Goal: Answer question/provide support: Share knowledge or assist other users

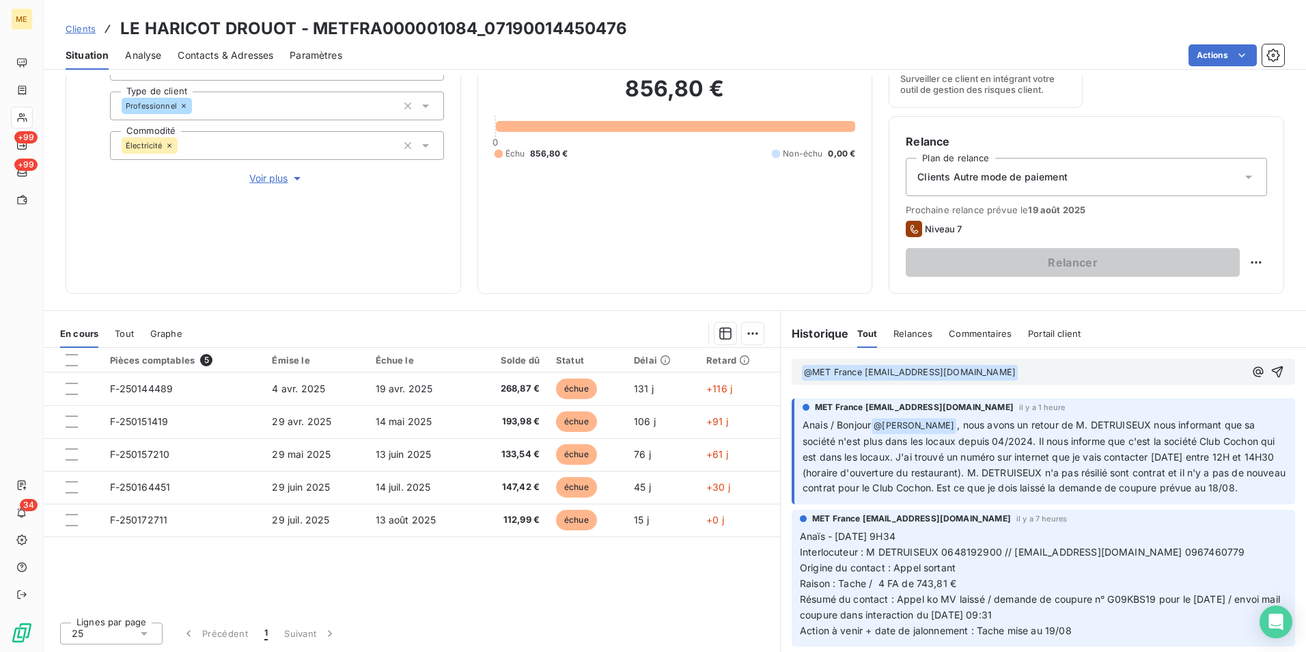
click at [1045, 376] on p "﻿ @ MET [GEOGRAPHIC_DATA] [EMAIL_ADDRESS][DOMAIN_NAME] ﻿" at bounding box center [1022, 372] width 443 height 16
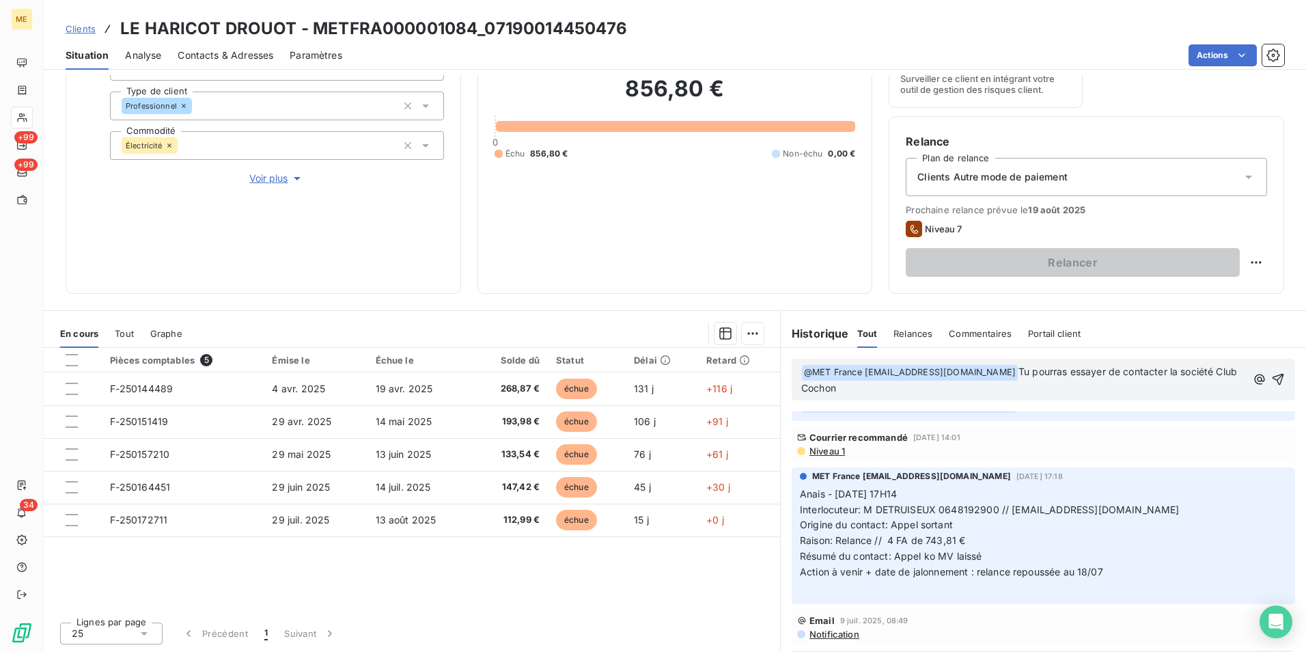
scroll to position [956, 0]
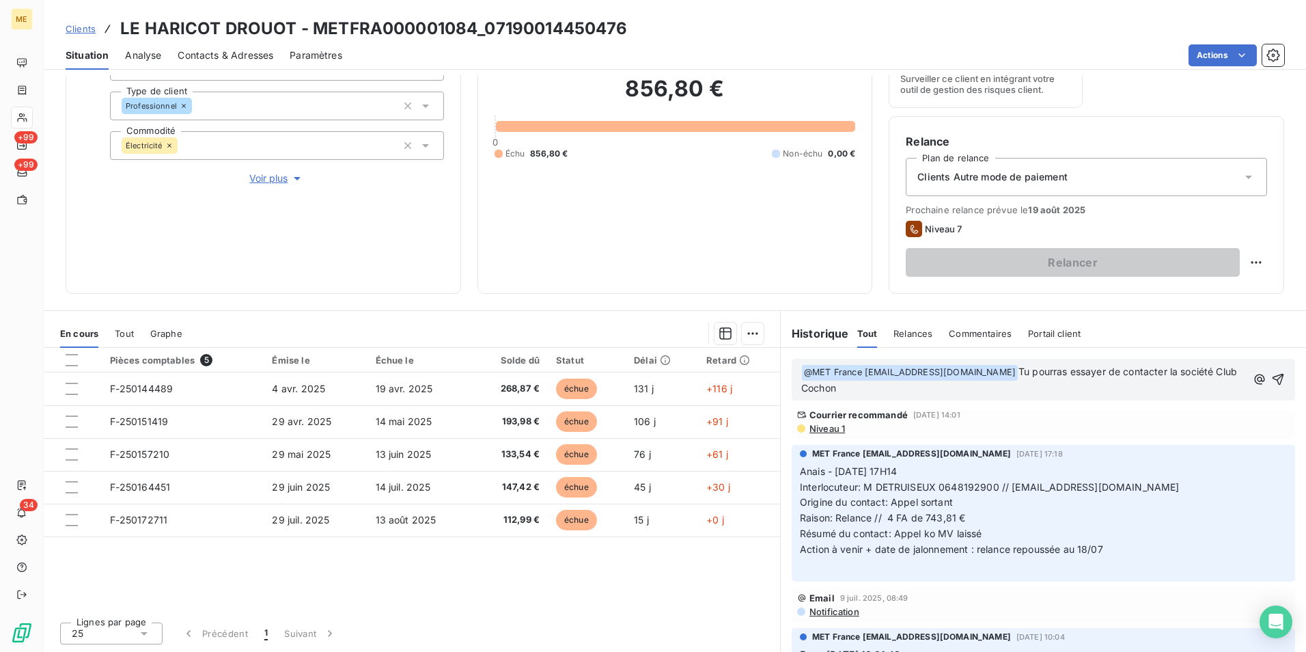
click at [831, 434] on span "Niveau 1" at bounding box center [826, 428] width 37 height 11
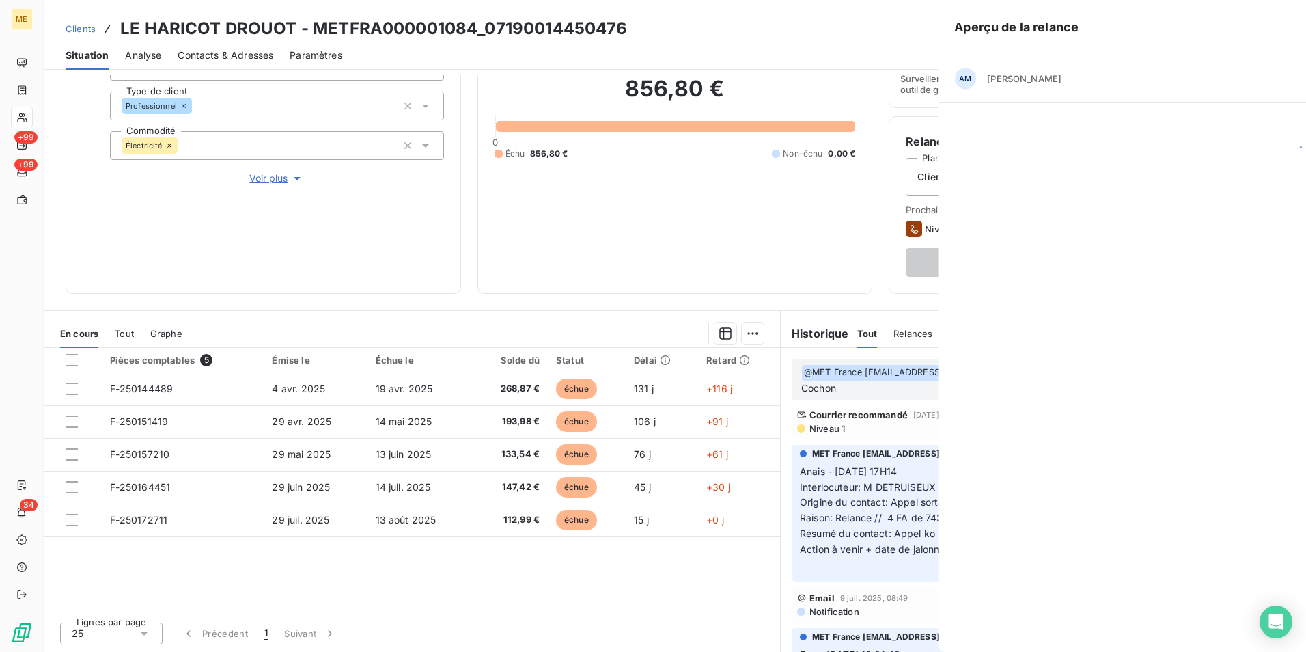
scroll to position [972, 0]
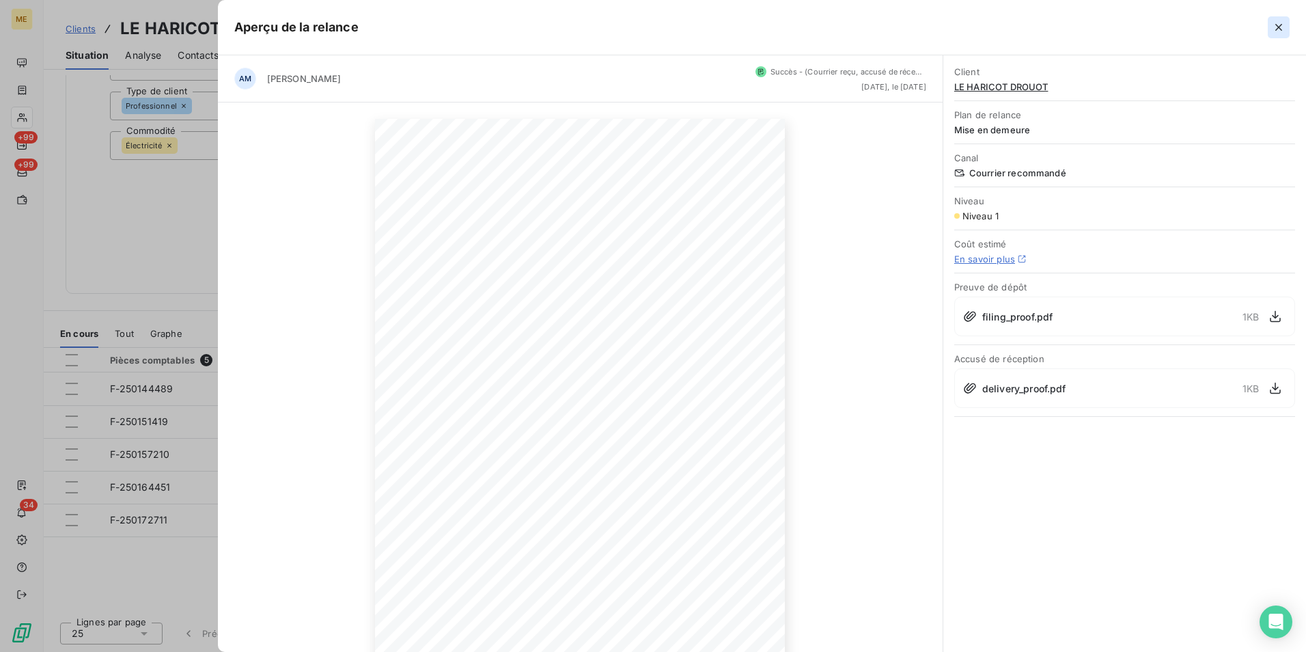
click at [1278, 19] on button "button" at bounding box center [1279, 27] width 22 height 22
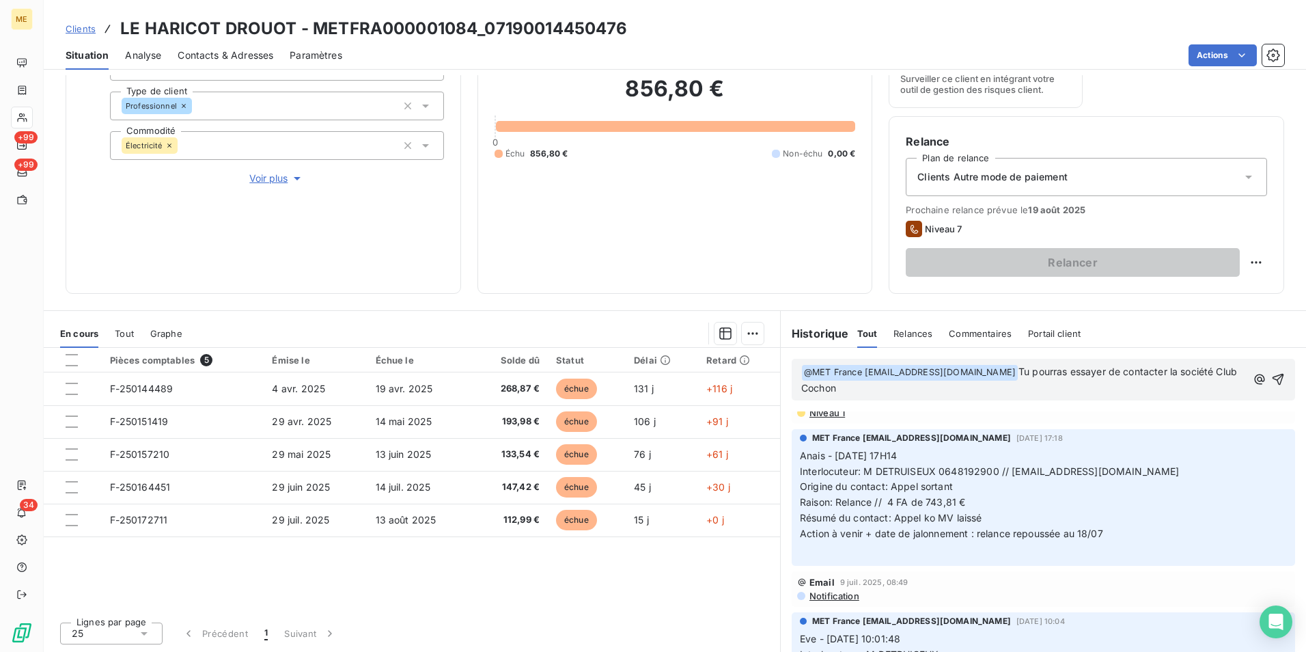
click at [1066, 381] on p "﻿ @ MET [GEOGRAPHIC_DATA] [EMAIL_ADDRESS][DOMAIN_NAME] ﻿ Tu pourras essayer de …" at bounding box center [1023, 380] width 445 height 32
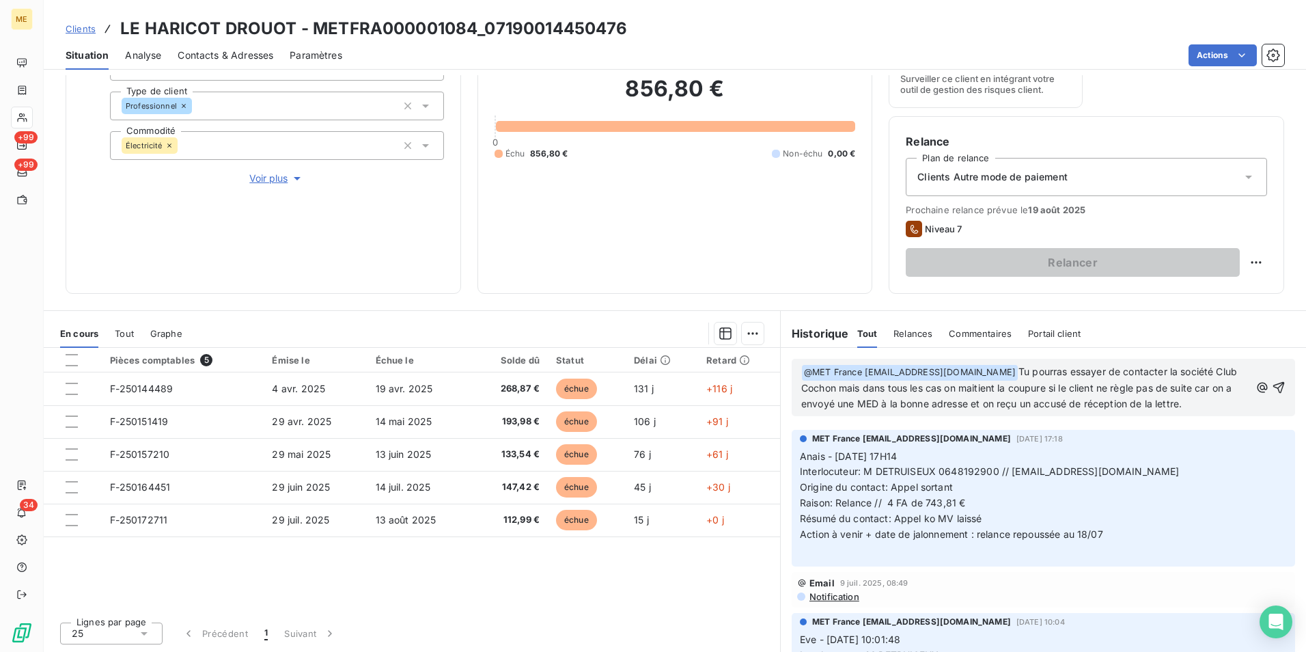
click at [858, 389] on span "Tu pourras essayer de contacter la société Club Cochon mais dans tous les cas o…" at bounding box center [1020, 387] width 438 height 44
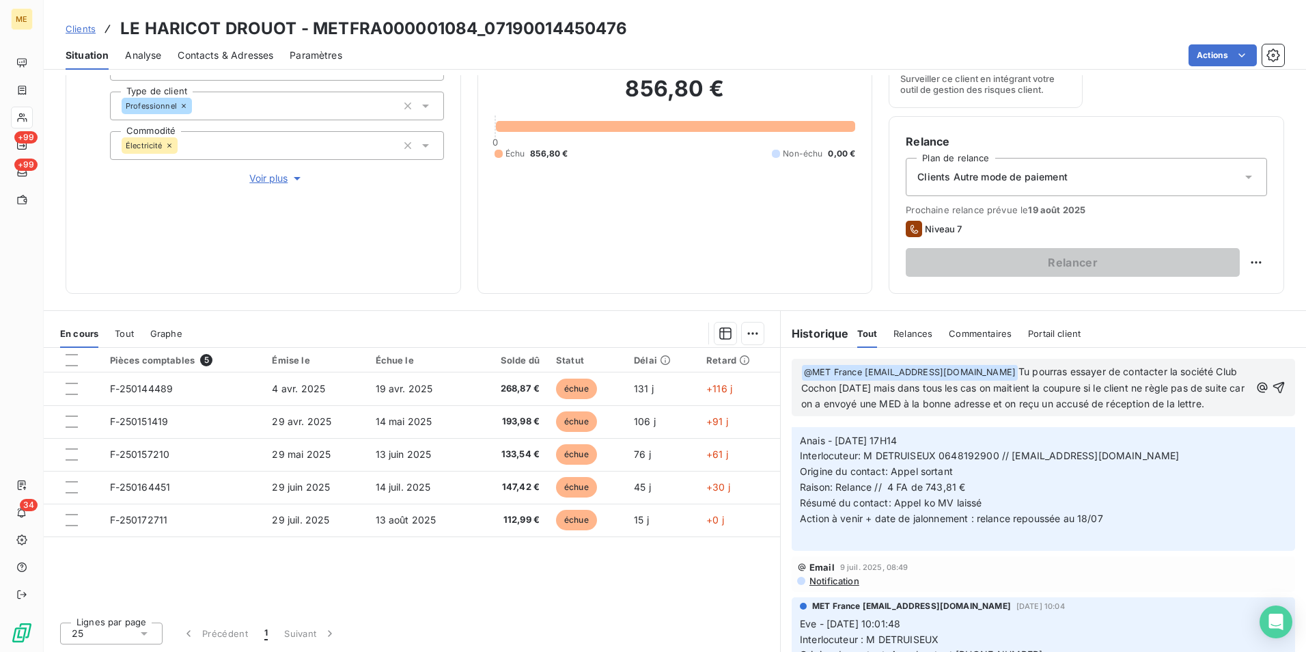
click at [1052, 412] on p "﻿ @ MET [GEOGRAPHIC_DATA] [EMAIL_ADDRESS][DOMAIN_NAME] ﻿ Tu pourras essayer de …" at bounding box center [1025, 388] width 449 height 48
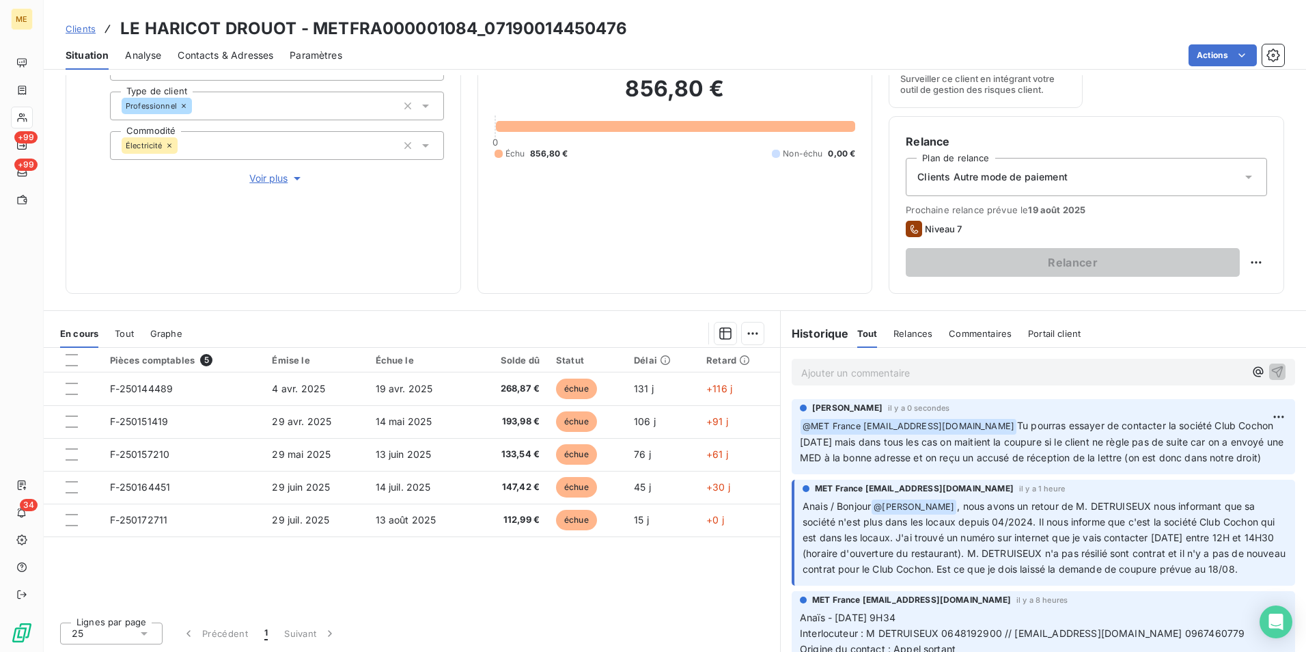
scroll to position [68, 0]
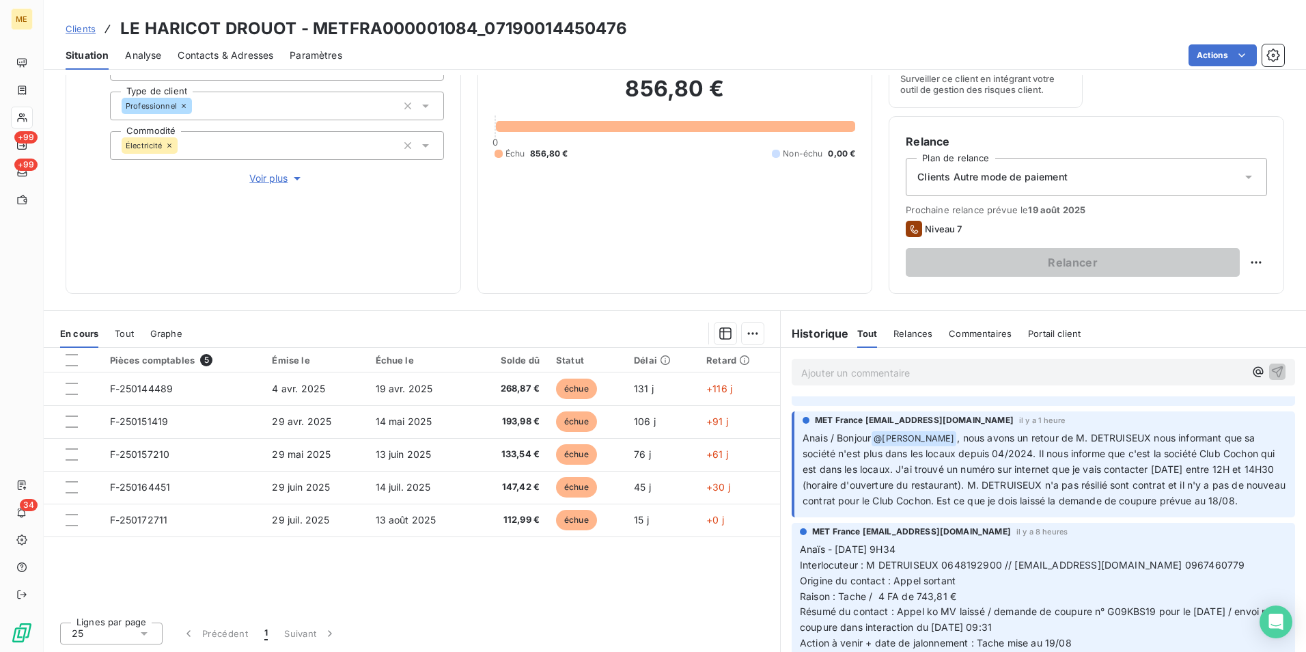
click at [238, 56] on span "Contacts & Adresses" at bounding box center [226, 55] width 96 height 14
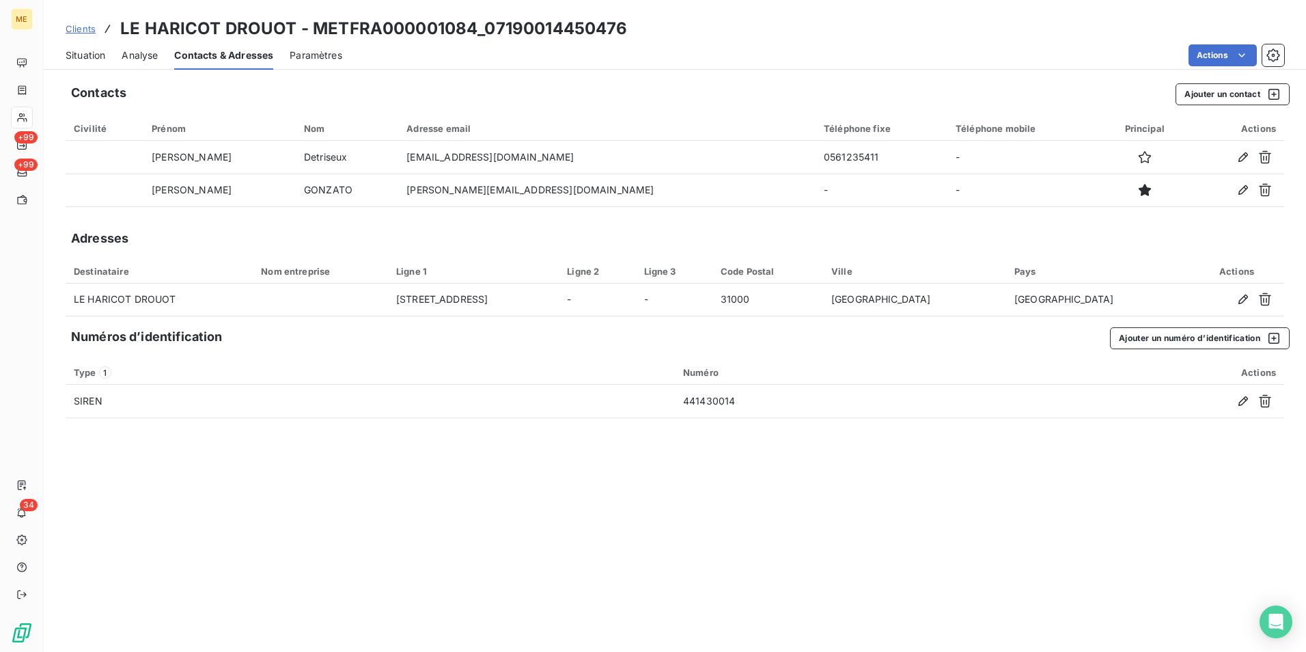
click at [103, 53] on span "Situation" at bounding box center [86, 55] width 40 height 14
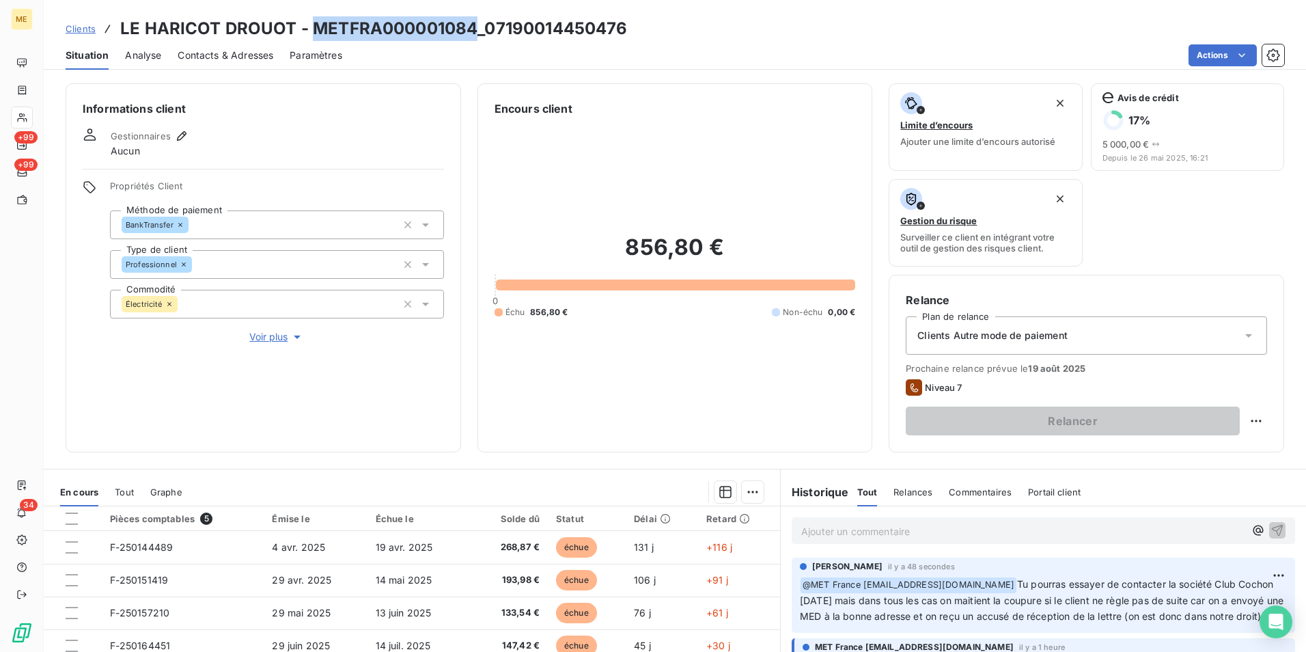
drag, startPoint x: 475, startPoint y: 29, endPoint x: 311, endPoint y: 31, distance: 164.6
click at [311, 31] on h3 "LE HARICOT DROUOT - METFRA000001084_07190014450476" at bounding box center [373, 28] width 507 height 25
copy h3 "METFRA000001084"
click at [260, 334] on span "Voir plus" at bounding box center [276, 337] width 55 height 14
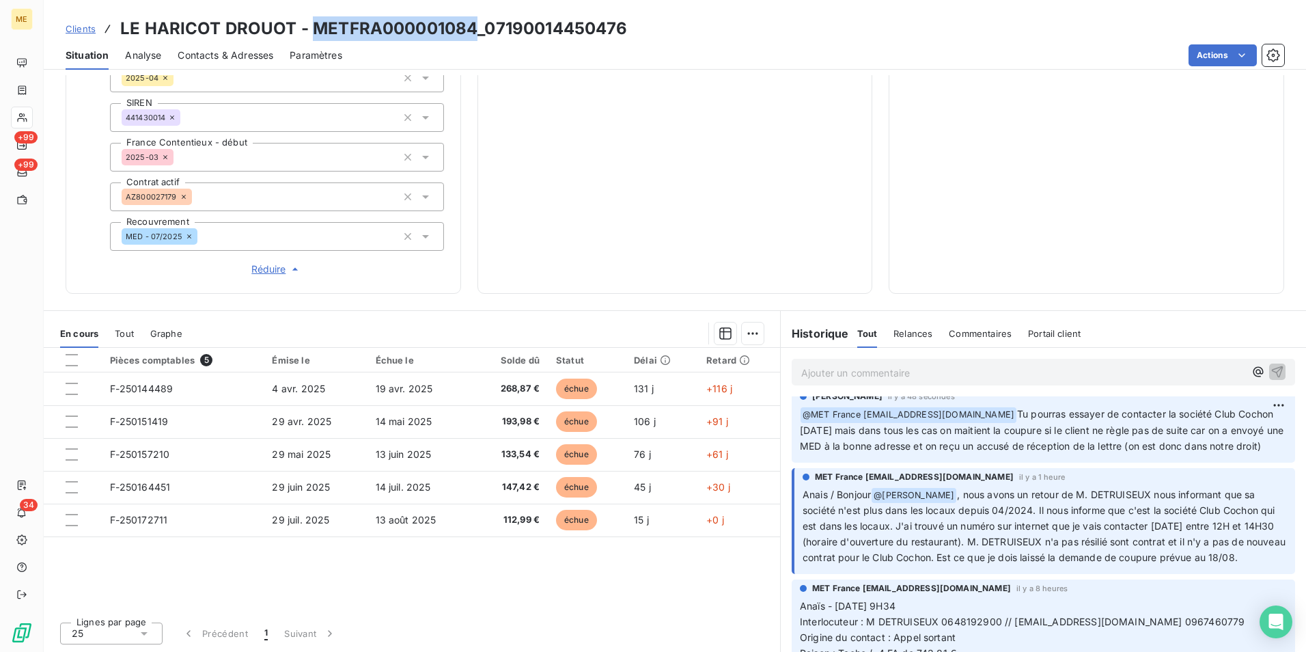
scroll to position [0, 0]
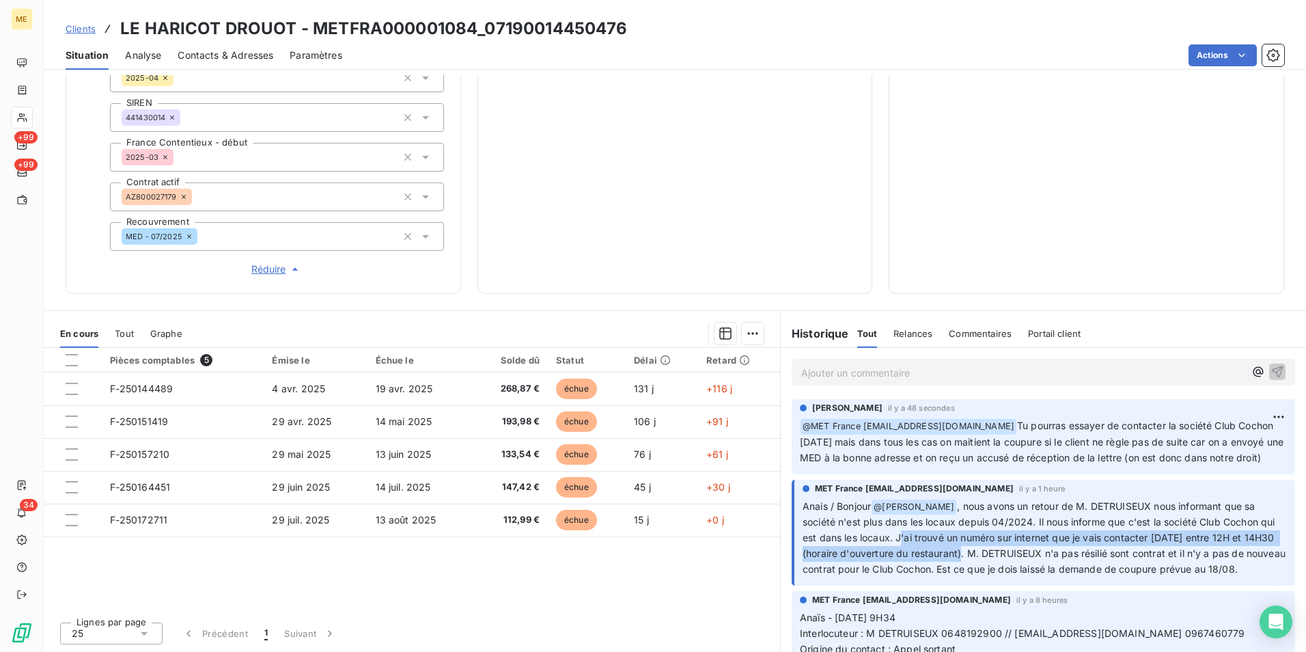
drag, startPoint x: 911, startPoint y: 549, endPoint x: 989, endPoint y: 567, distance: 79.9
click at [989, 567] on span ", nous avons un retour de M. DETRUISEUX nous informant que sa société n'est plu…" at bounding box center [1045, 537] width 486 height 75
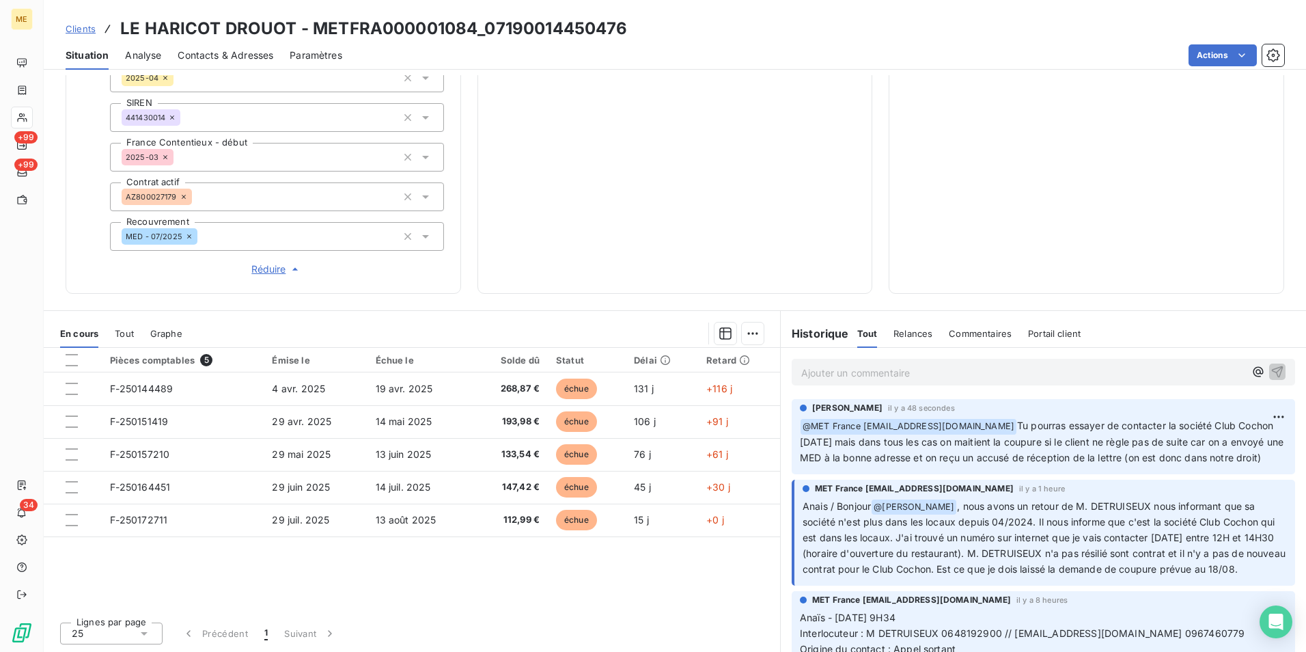
click at [1207, 538] on span ", nous avons un retour de M. DETRUISEUX nous informant que sa société n'est plu…" at bounding box center [1045, 537] width 486 height 75
drag, startPoint x: 1197, startPoint y: 539, endPoint x: 1255, endPoint y: 539, distance: 58.0
click at [1255, 539] on span ", nous avons un retour de M. DETRUISEUX nous informant que sa société n'est plu…" at bounding box center [1045, 537] width 486 height 75
copy span "Club Cochon"
drag, startPoint x: 1180, startPoint y: 422, endPoint x: 828, endPoint y: 440, distance: 352.2
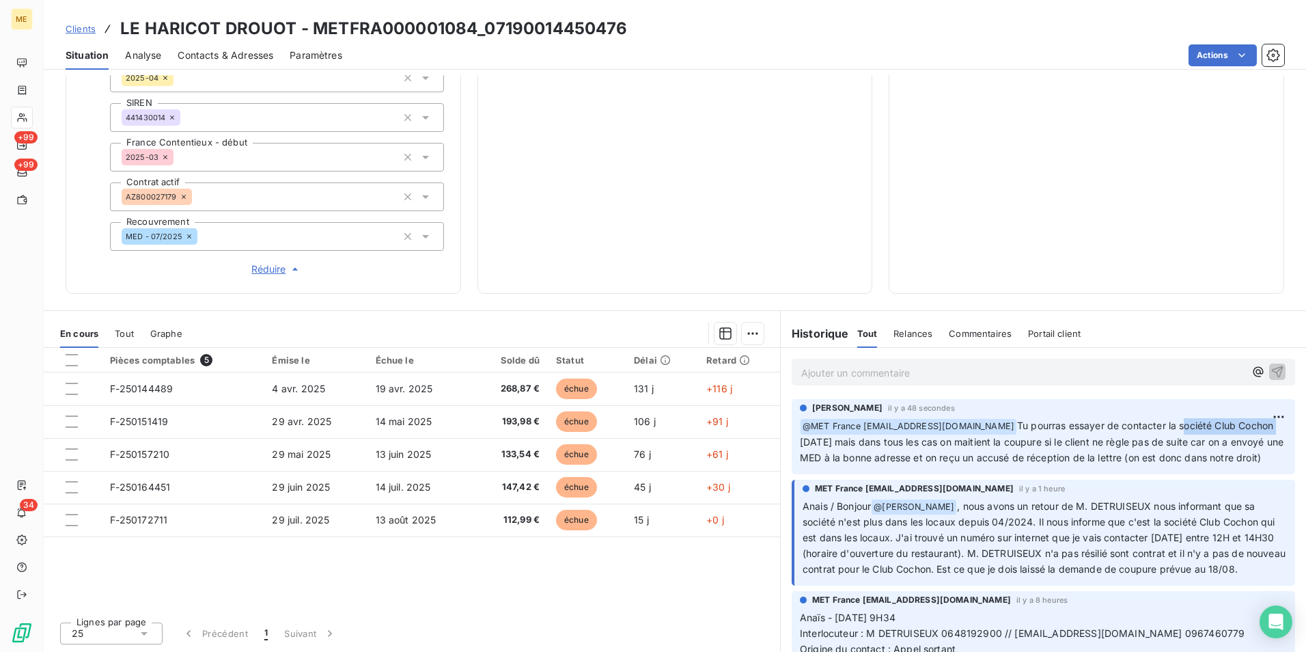
click at [828, 440] on span "Tu pourras essayer de contacter la société Club Cochon [DATE] mais dans tous le…" at bounding box center [1043, 441] width 486 height 44
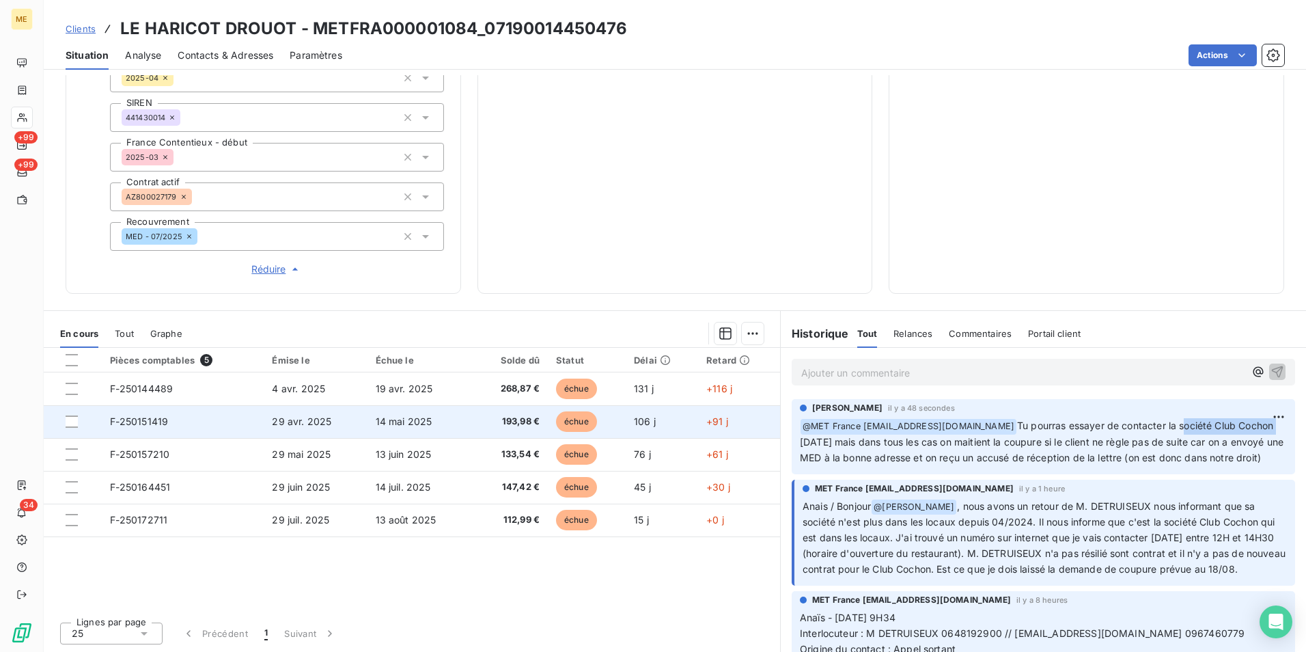
copy span "société Club Cochon"
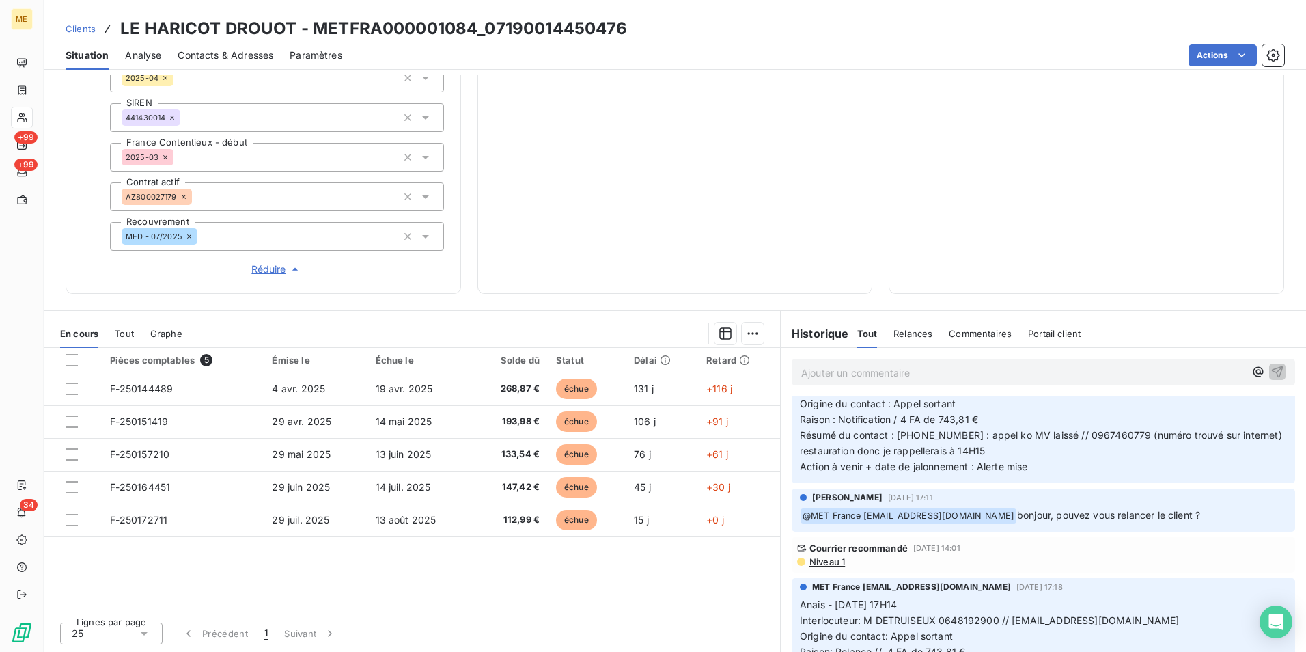
scroll to position [1024, 0]
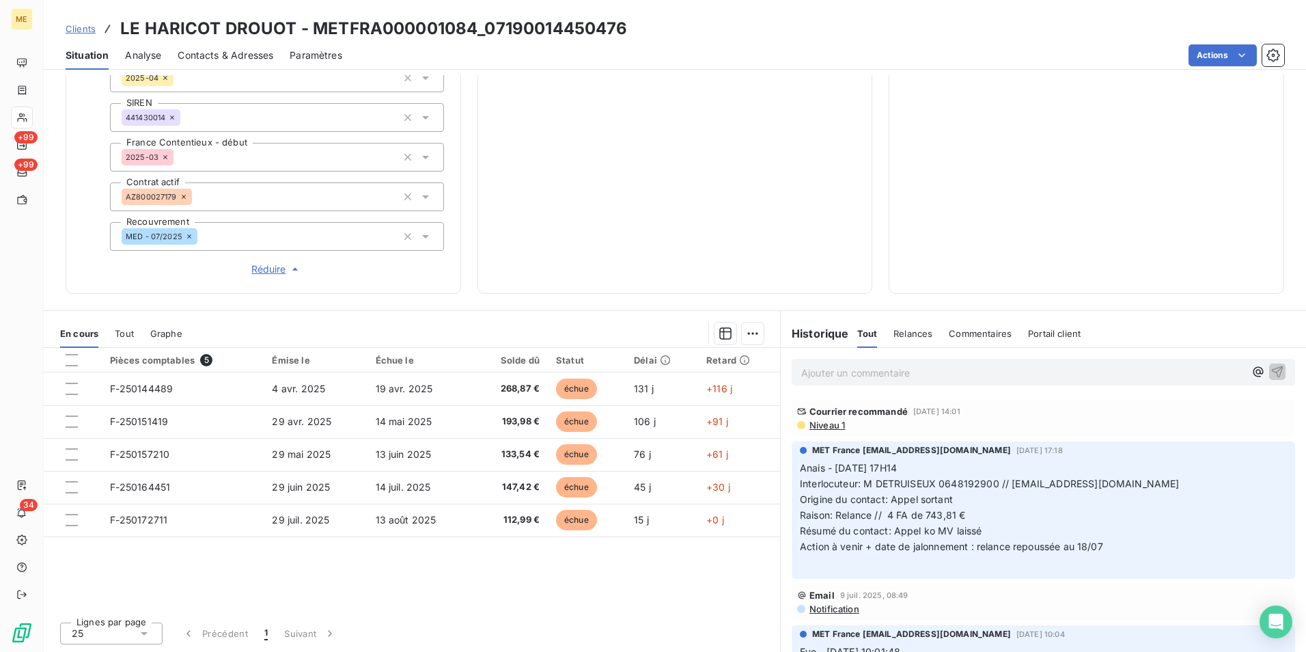
click at [815, 430] on span "Niveau 1" at bounding box center [826, 424] width 37 height 11
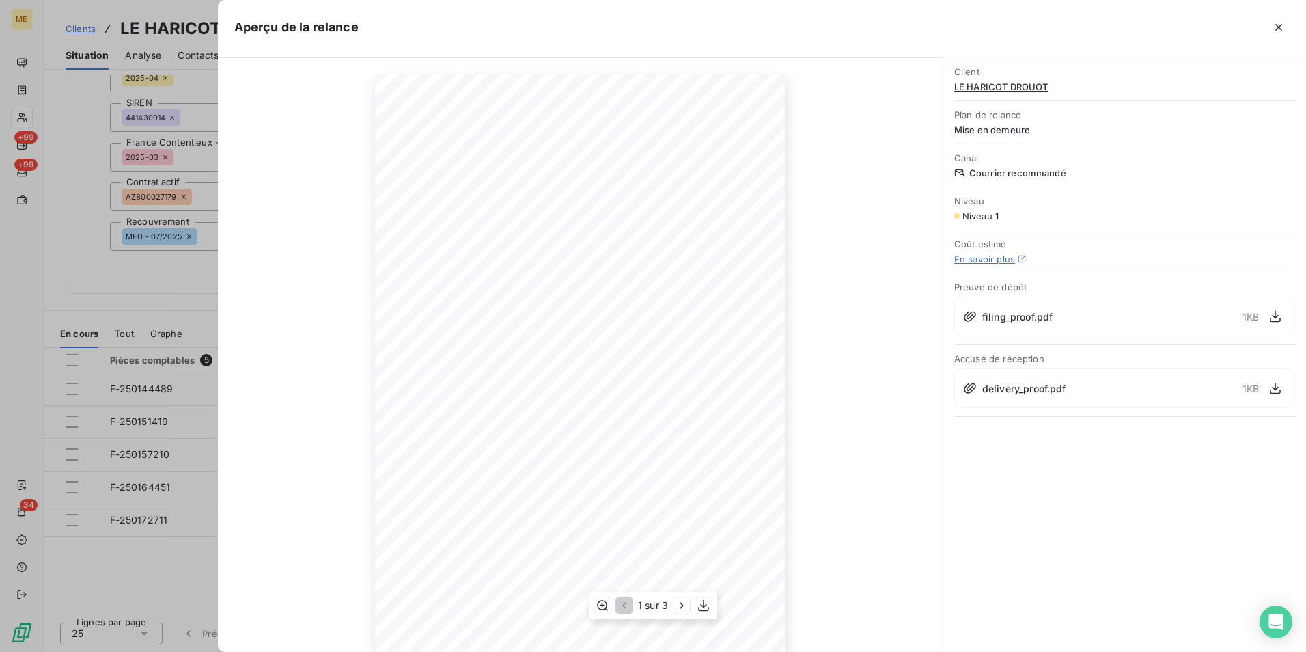
scroll to position [64, 0]
click at [1281, 25] on icon "button" at bounding box center [1278, 27] width 7 height 7
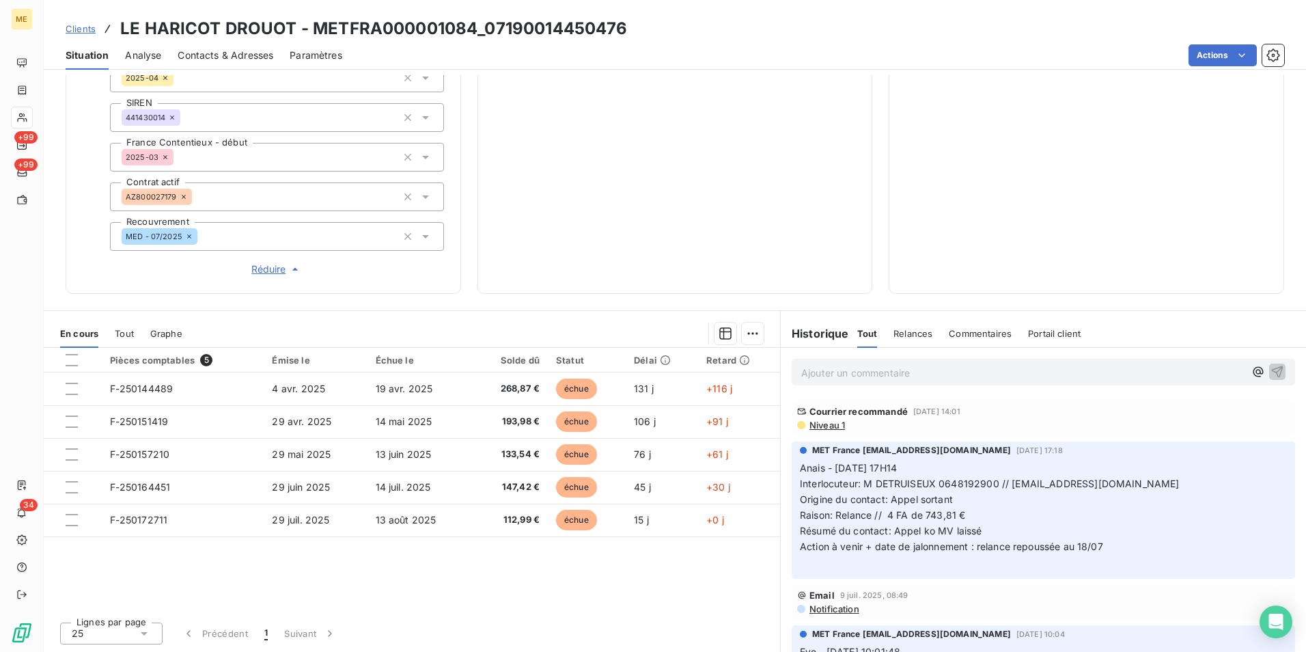
click at [979, 374] on p "Ajouter un commentaire ﻿" at bounding box center [1022, 372] width 443 height 17
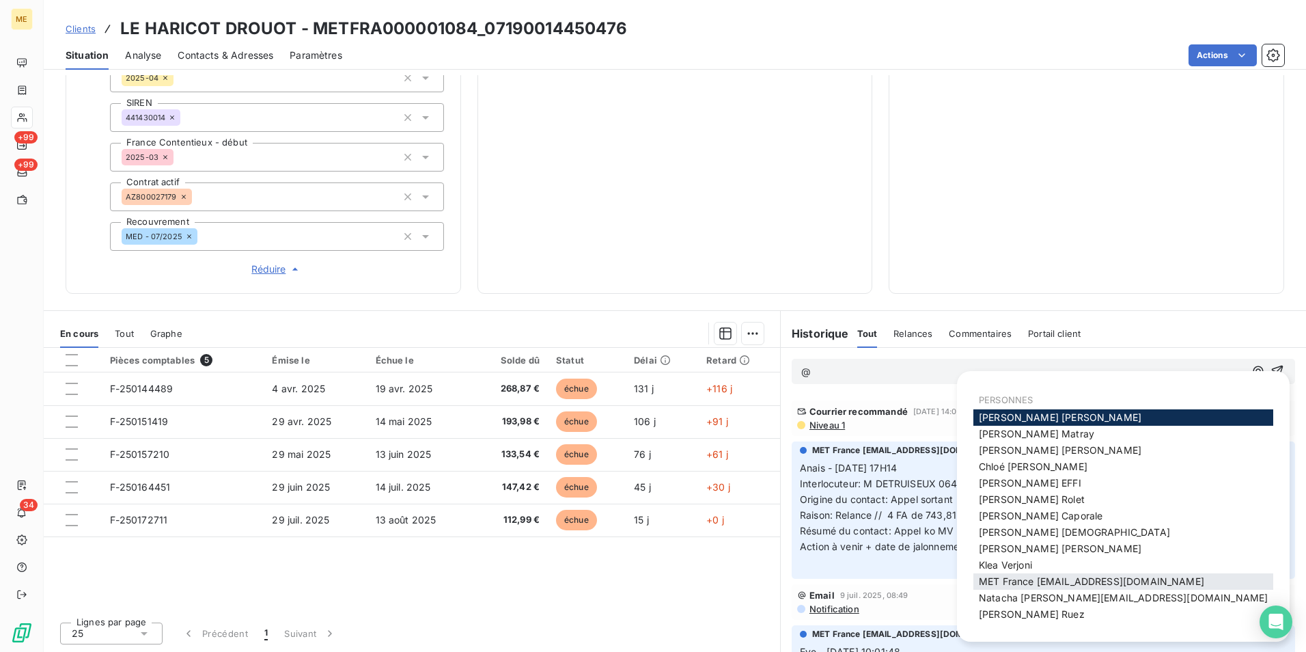
click at [1073, 583] on span "MET France [EMAIL_ADDRESS][DOMAIN_NAME]" at bounding box center [1091, 581] width 225 height 12
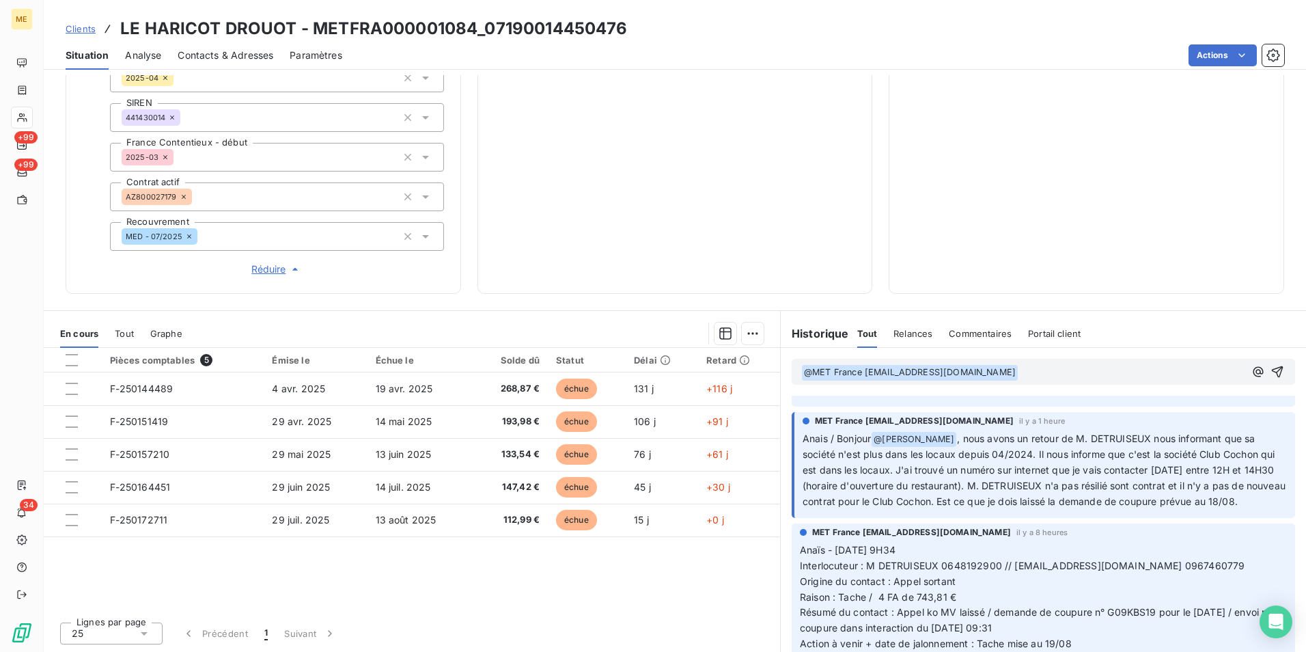
scroll to position [0, 0]
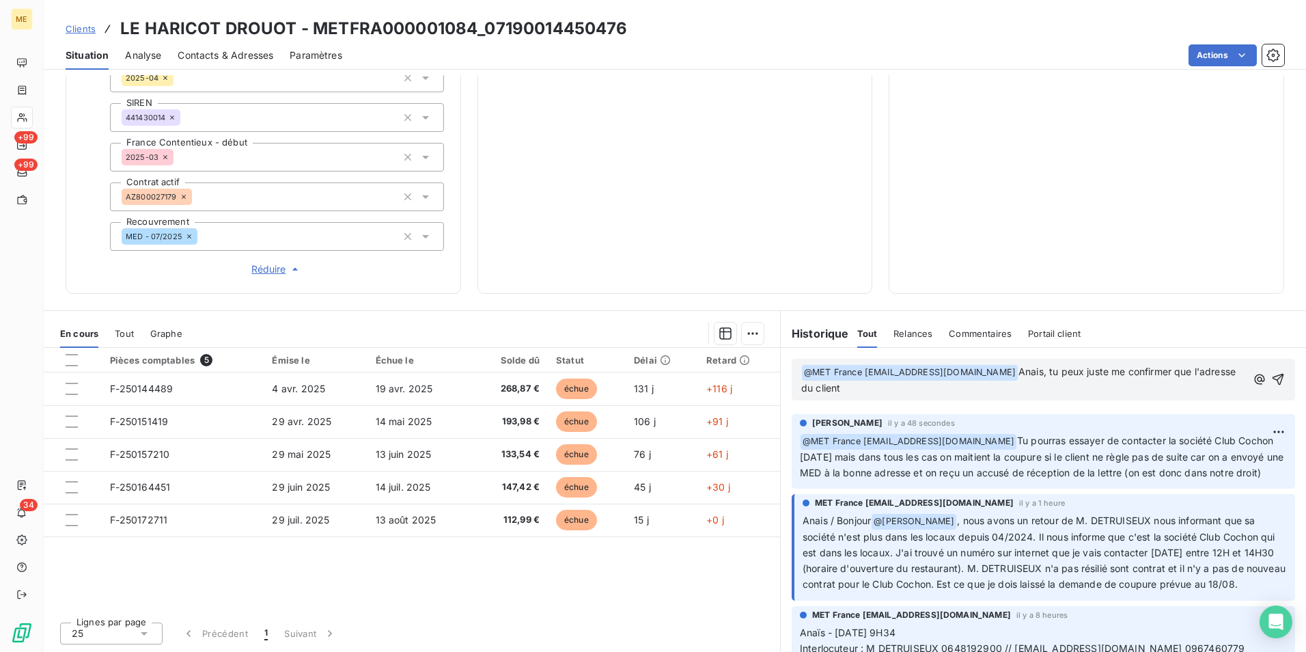
click at [1076, 387] on p "﻿ @ MET [GEOGRAPHIC_DATA] [EMAIL_ADDRESS][DOMAIN_NAME] ﻿ Anais, tu peux juste m…" at bounding box center [1023, 380] width 445 height 32
click at [856, 387] on span "Anais, tu peux juste me confirmer que l'adresse du client est bien la même que …" at bounding box center [1019, 379] width 437 height 28
click at [1085, 390] on p "﻿ @ MET [GEOGRAPHIC_DATA] [EMAIL_ADDRESS][DOMAIN_NAME] ﻿ Anais, tu peux juste m…" at bounding box center [1025, 380] width 449 height 32
